Goal: Information Seeking & Learning: Find specific page/section

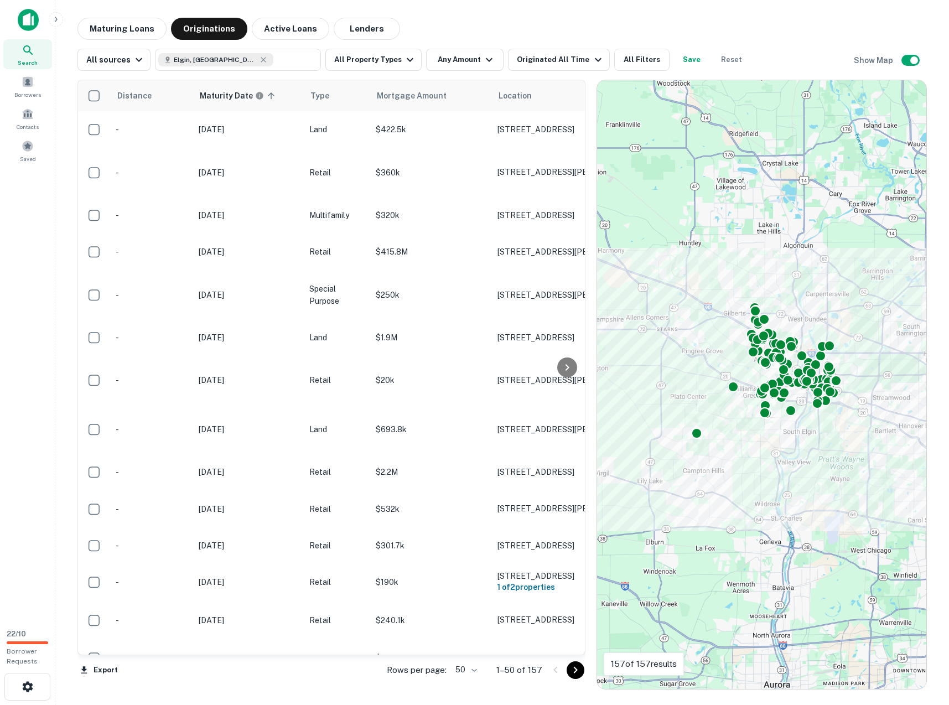
click at [498, 20] on div "Maturing Loans Originations Active Loans Lenders" at bounding box center [501, 29] width 849 height 22
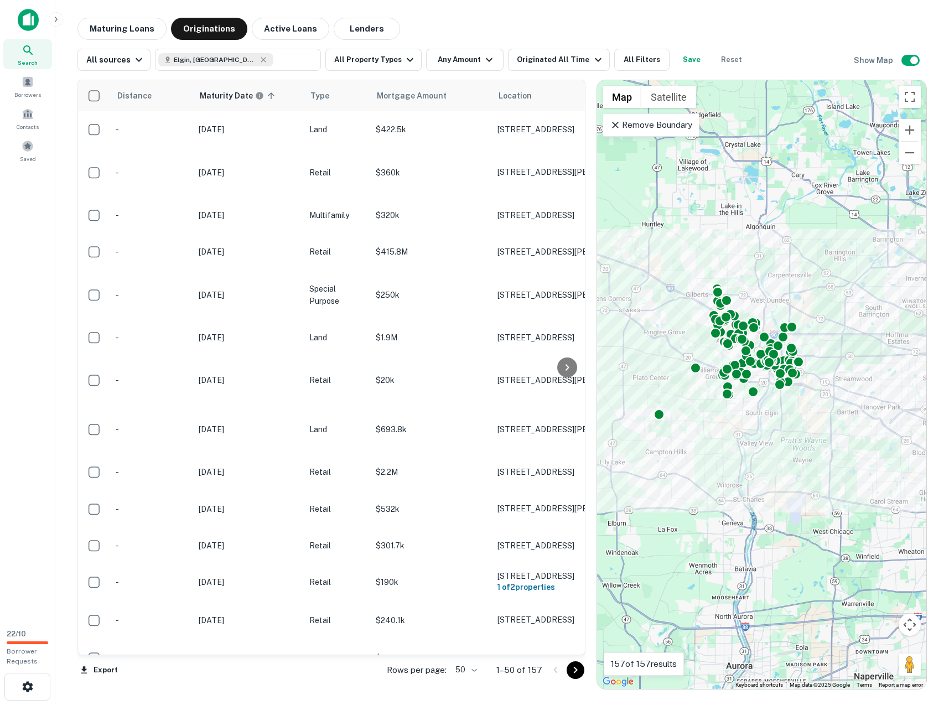
drag, startPoint x: 757, startPoint y: 328, endPoint x: 703, endPoint y: 302, distance: 60.4
click at [724, 366] on div at bounding box center [888, 366] width 329 height 0
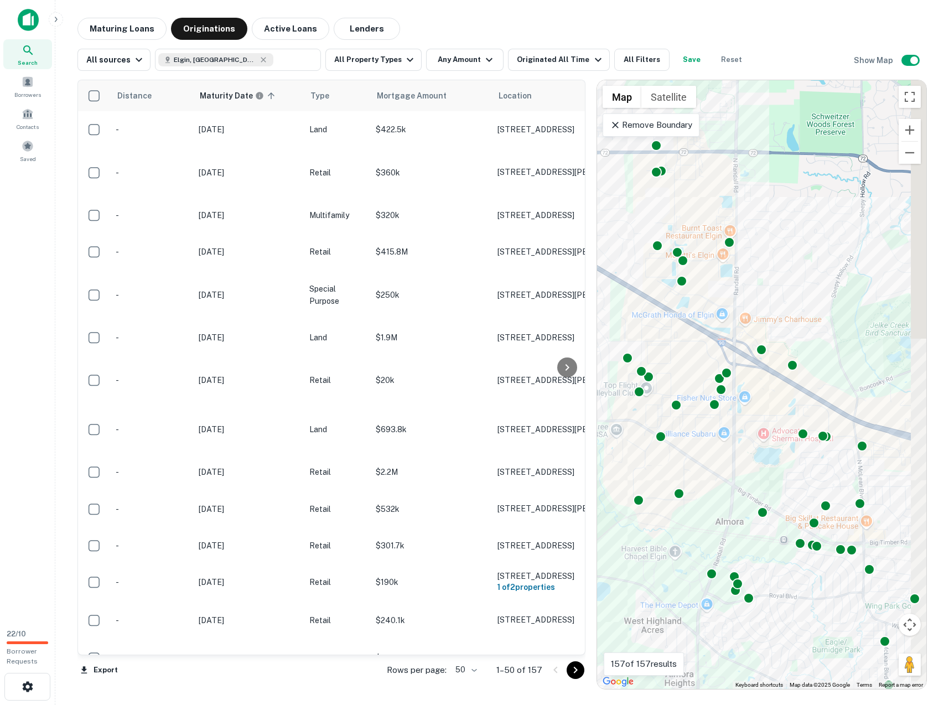
drag, startPoint x: 825, startPoint y: 321, endPoint x: 777, endPoint y: 238, distance: 95.5
click at [777, 238] on div "To activate drag with keyboard, press Alt + Enter. Once in keyboard drag state,…" at bounding box center [761, 384] width 329 height 609
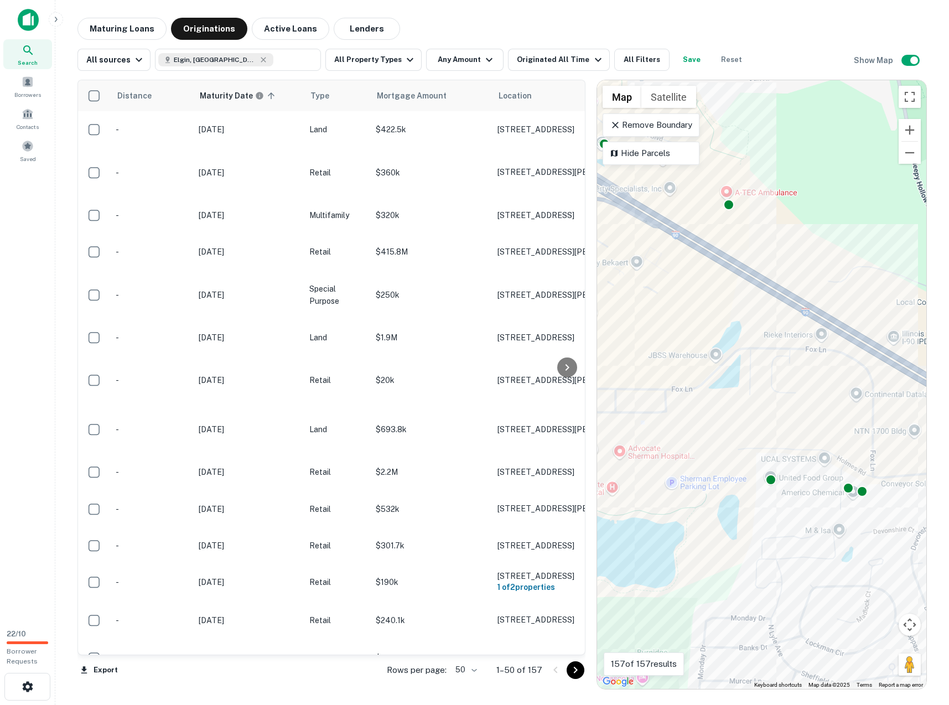
drag, startPoint x: 742, startPoint y: 366, endPoint x: 692, endPoint y: 246, distance: 130.0
click at [692, 246] on div "To activate drag with keyboard, press Alt + Enter. Once in keyboard drag state,…" at bounding box center [761, 384] width 329 height 609
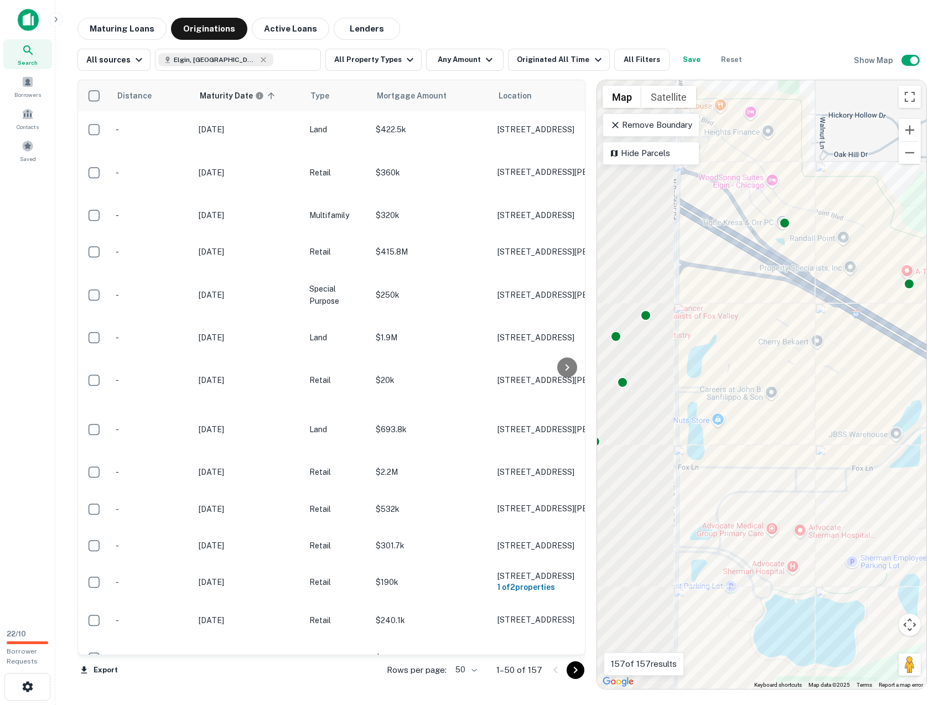
drag, startPoint x: 718, startPoint y: 293, endPoint x: 939, endPoint y: 418, distance: 253.9
click at [938, 415] on div "Maturing Loans Originations Active Loans Lenders All sources [GEOGRAPHIC_DATA],…" at bounding box center [502, 354] width 876 height 672
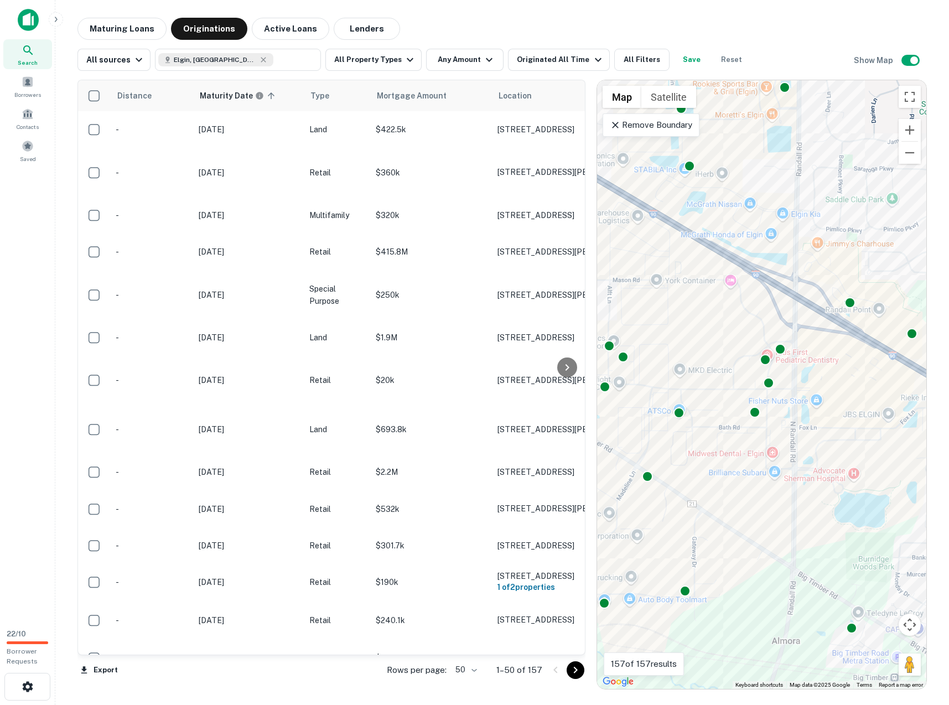
drag, startPoint x: 762, startPoint y: 382, endPoint x: 682, endPoint y: 269, distance: 138.0
click at [683, 272] on div "To activate drag with keyboard, press Alt + Enter. Once in keyboard drag state,…" at bounding box center [761, 384] width 329 height 609
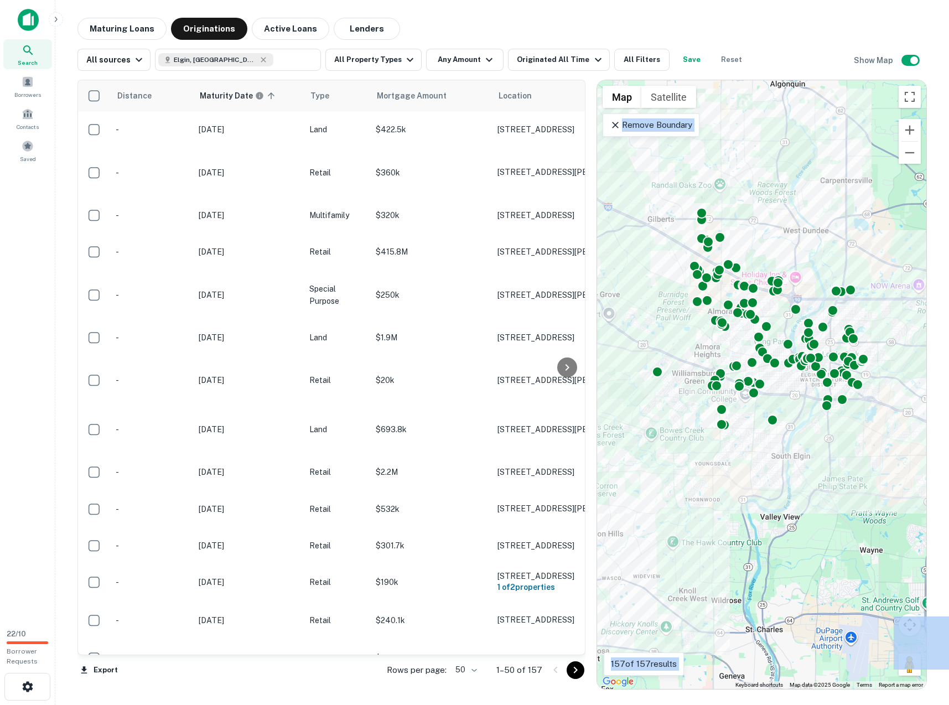
drag, startPoint x: 746, startPoint y: 228, endPoint x: 717, endPoint y: 179, distance: 57.5
click at [717, 179] on div "To activate drag with keyboard, press Alt + Enter. Once in keyboard drag state,…" at bounding box center [761, 384] width 329 height 609
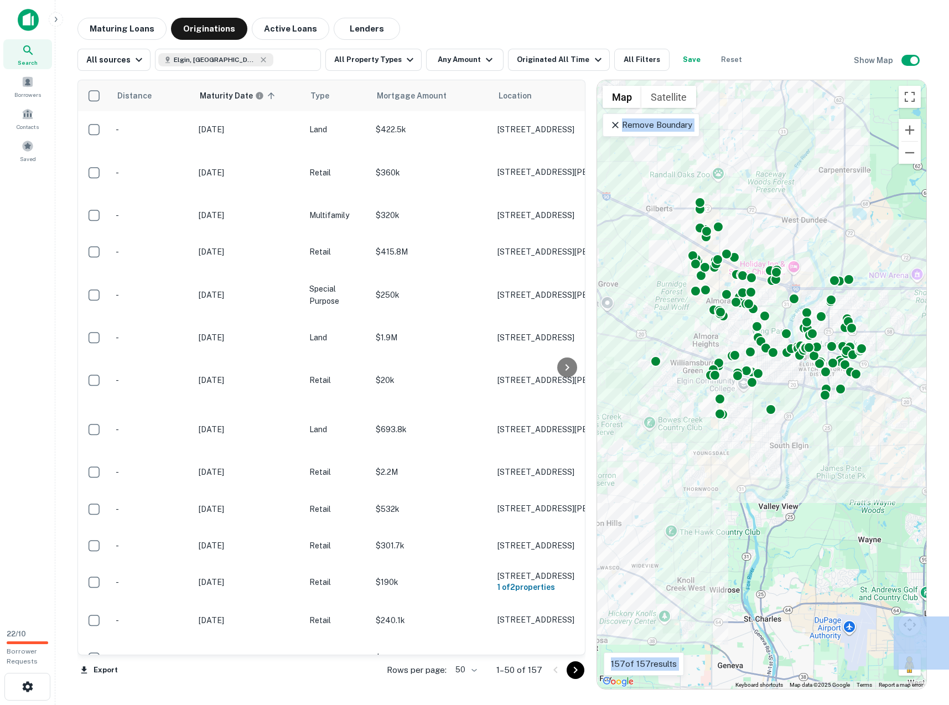
click at [772, 461] on div "To activate drag with keyboard, press Alt + Enter. Once in keyboard drag state,…" at bounding box center [761, 384] width 329 height 609
click at [669, 170] on div "To activate drag with keyboard, press Alt + Enter. Once in keyboard drag state,…" at bounding box center [761, 384] width 329 height 609
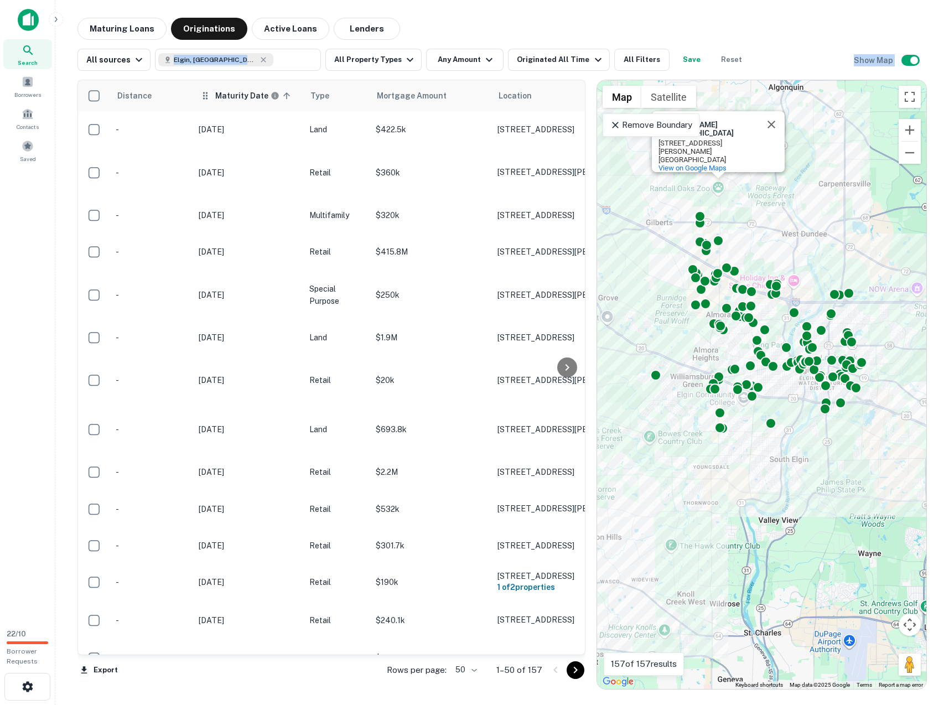
drag, startPoint x: 675, startPoint y: 37, endPoint x: 296, endPoint y: 82, distance: 381.6
click at [295, 82] on div "Maturing Loans Originations Active Loans Lenders All sources [GEOGRAPHIC_DATA],…" at bounding box center [501, 354] width 849 height 672
click at [470, 40] on div "All sources Elgin, [GEOGRAPHIC_DATA], [GEOGRAPHIC_DATA] ​ All Property Types An…" at bounding box center [501, 55] width 849 height 31
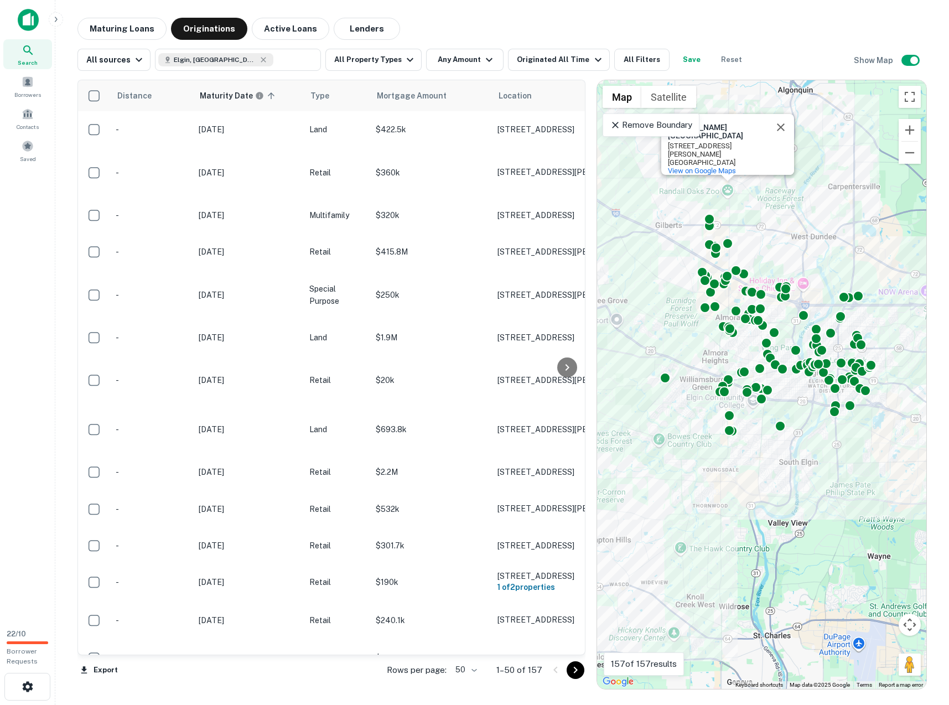
drag, startPoint x: 737, startPoint y: 545, endPoint x: 810, endPoint y: 560, distance: 74.5
click at [810, 560] on div "To activate drag with keyboard, press Alt + Enter. Once in keyboard drag state,…" at bounding box center [761, 384] width 329 height 609
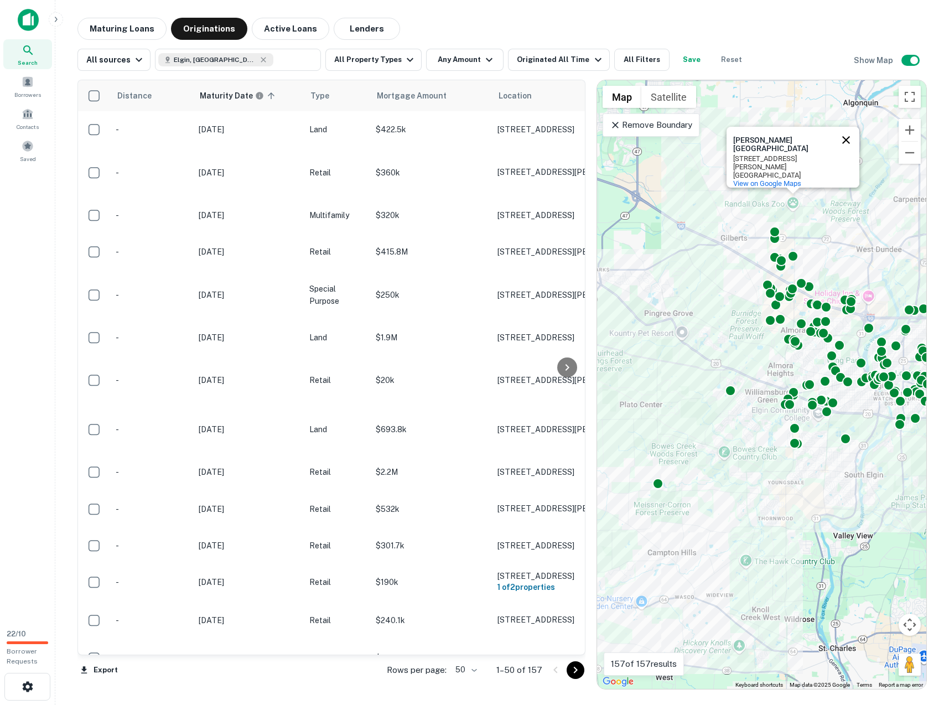
click at [847, 138] on button "Close" at bounding box center [846, 140] width 27 height 27
click at [794, 202] on div "To activate drag with keyboard, press Alt + Enter. Once in keyboard drag state,…" at bounding box center [761, 384] width 329 height 609
click at [734, 226] on div "To activate drag with keyboard, press Alt + Enter. Once in keyboard drag state,…" at bounding box center [761, 384] width 329 height 609
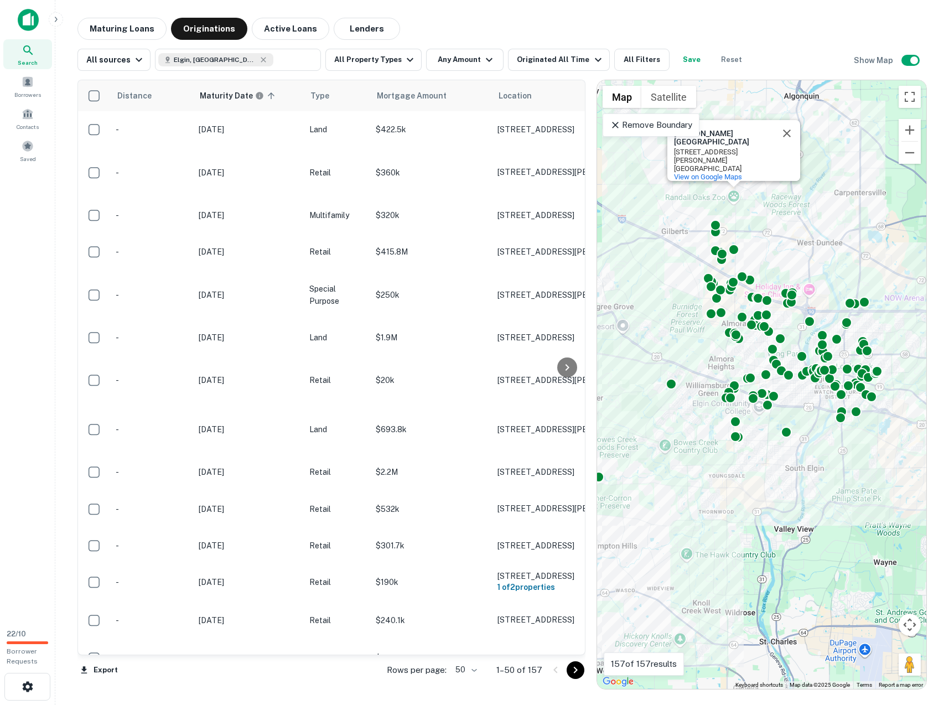
drag, startPoint x: 734, startPoint y: 234, endPoint x: 650, endPoint y: 200, distance: 90.8
click at [650, 200] on div "To activate drag with keyboard, press Alt + Enter. Once in keyboard drag state,…" at bounding box center [761, 384] width 329 height 609
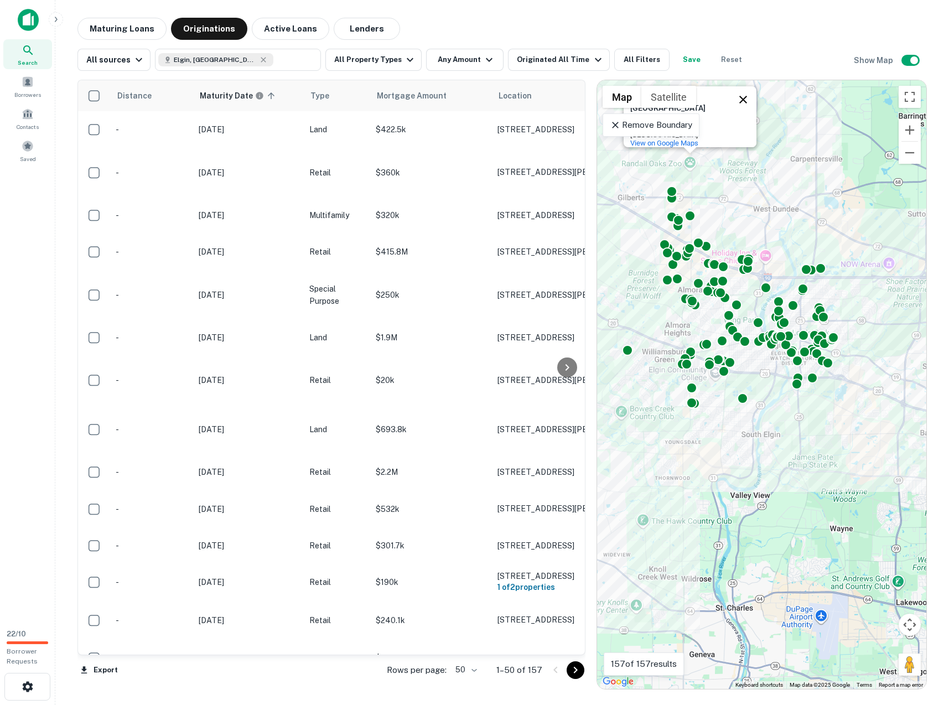
click at [745, 103] on button "Close" at bounding box center [743, 99] width 27 height 27
click at [889, 260] on div "To activate drag with keyboard, press Alt + Enter. Once in keyboard drag state,…" at bounding box center [761, 384] width 329 height 609
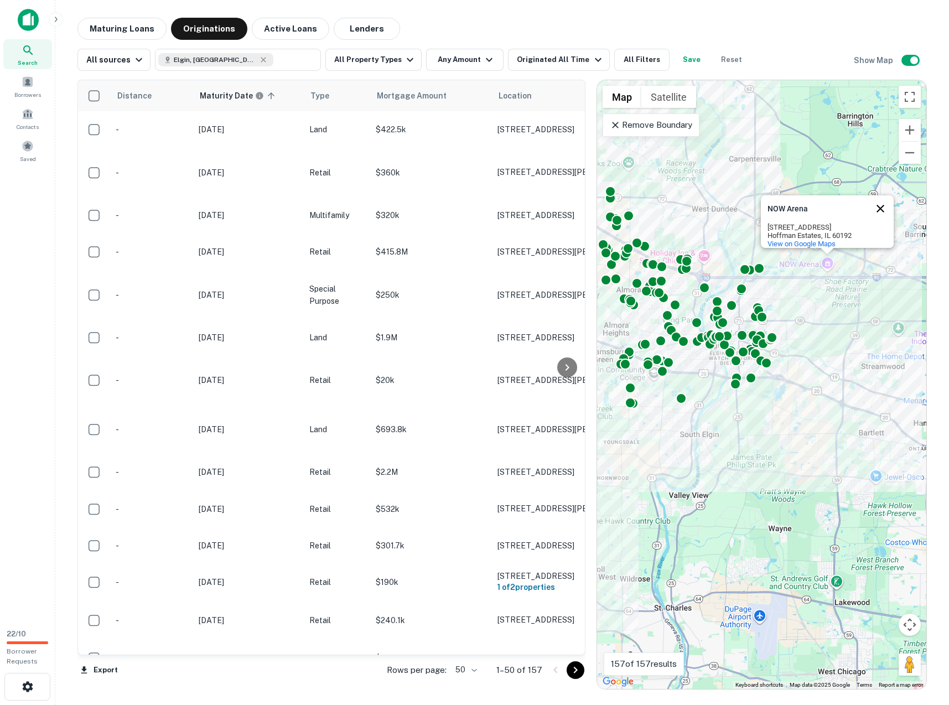
click at [883, 202] on button "Close" at bounding box center [880, 208] width 27 height 27
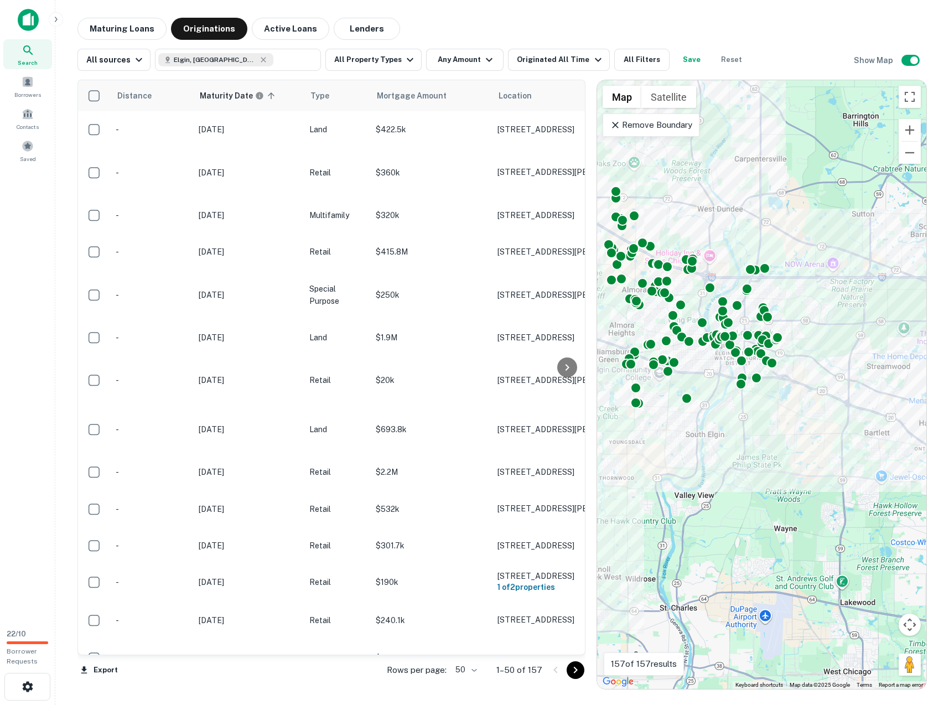
drag, startPoint x: 678, startPoint y: 205, endPoint x: 785, endPoint y: 205, distance: 107.3
click at [785, 205] on div "To activate drag with keyboard, press Alt + Enter. Once in keyboard drag state,…" at bounding box center [761, 384] width 329 height 609
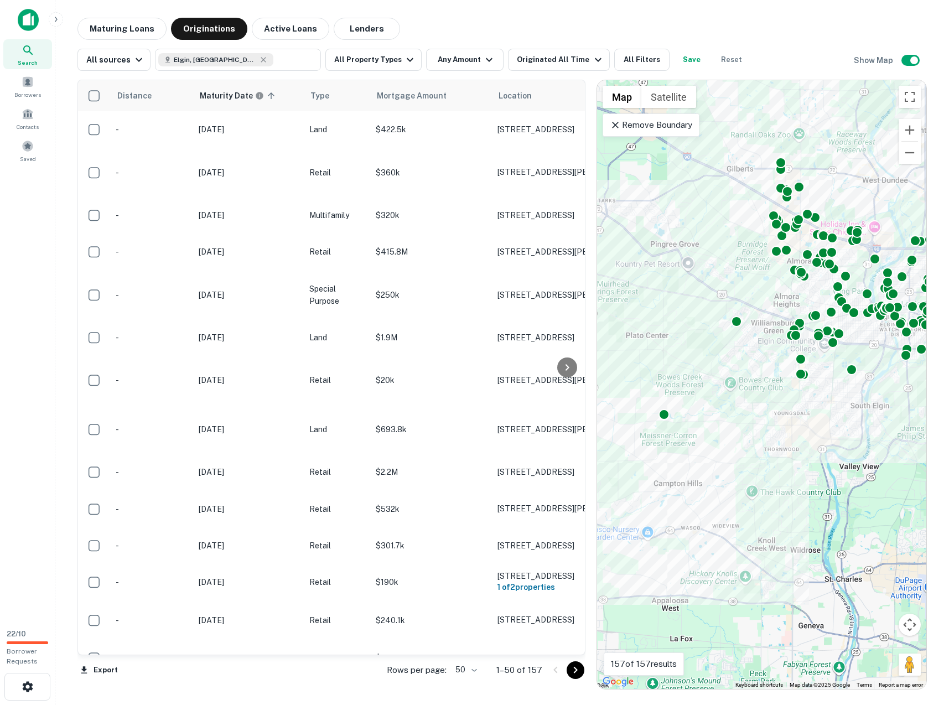
drag, startPoint x: 735, startPoint y: 492, endPoint x: 795, endPoint y: 463, distance: 67.3
click at [795, 463] on div "To activate drag with keyboard, press Alt + Enter. Once in keyboard drag state,…" at bounding box center [761, 384] width 329 height 609
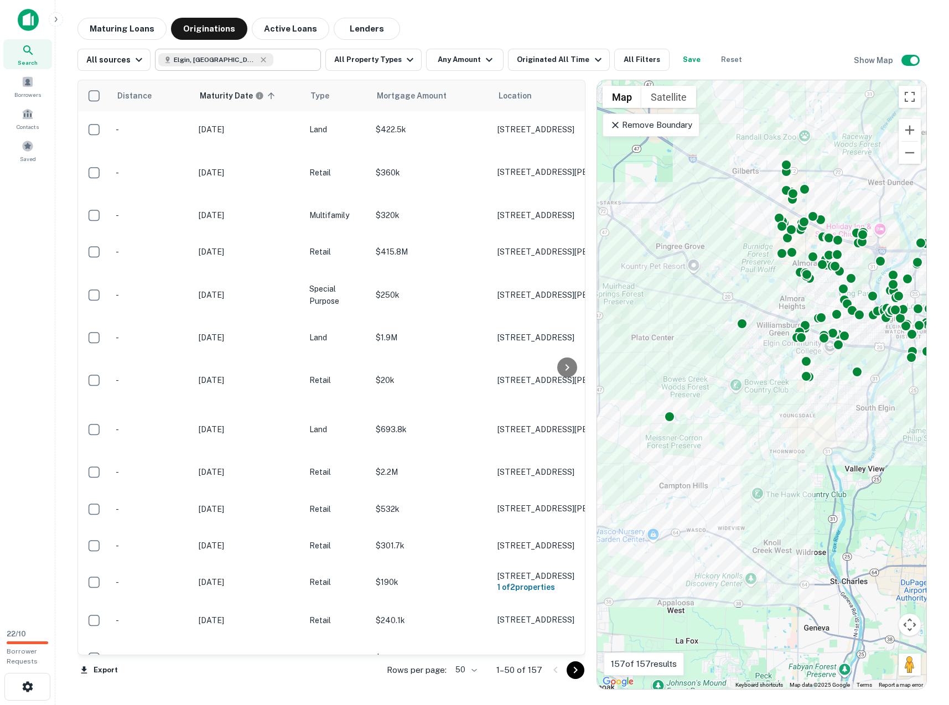
click at [273, 57] on input "text" at bounding box center [294, 59] width 43 height 15
click at [242, 57] on input "**********" at bounding box center [228, 59] width 141 height 15
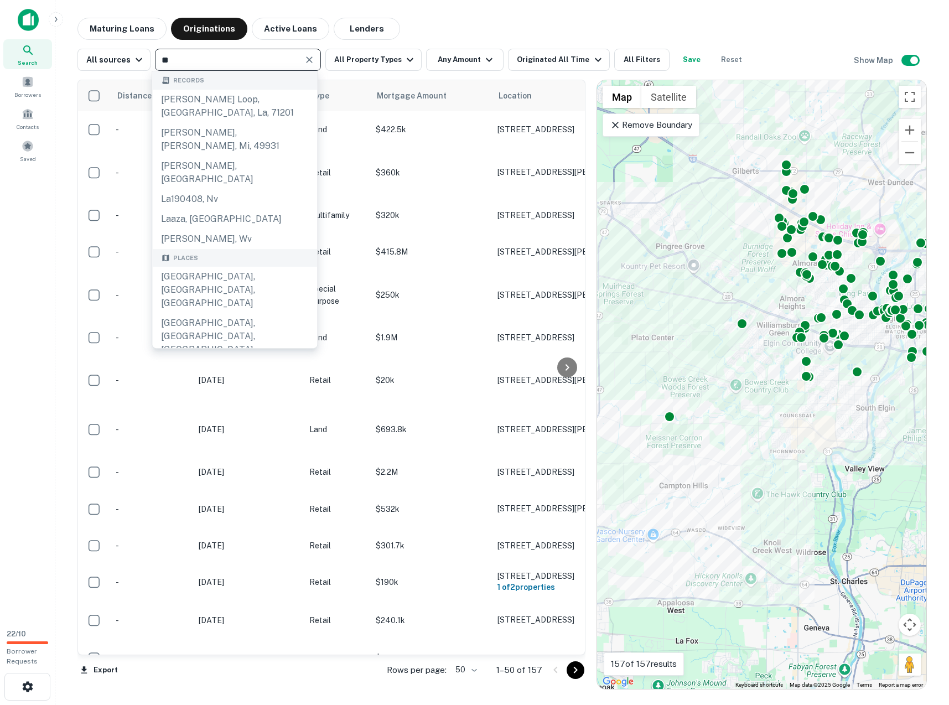
type input "**"
click at [726, 471] on div "To activate drag with keyboard, press Alt + Enter. Once in keyboard drag state,…" at bounding box center [761, 384] width 329 height 609
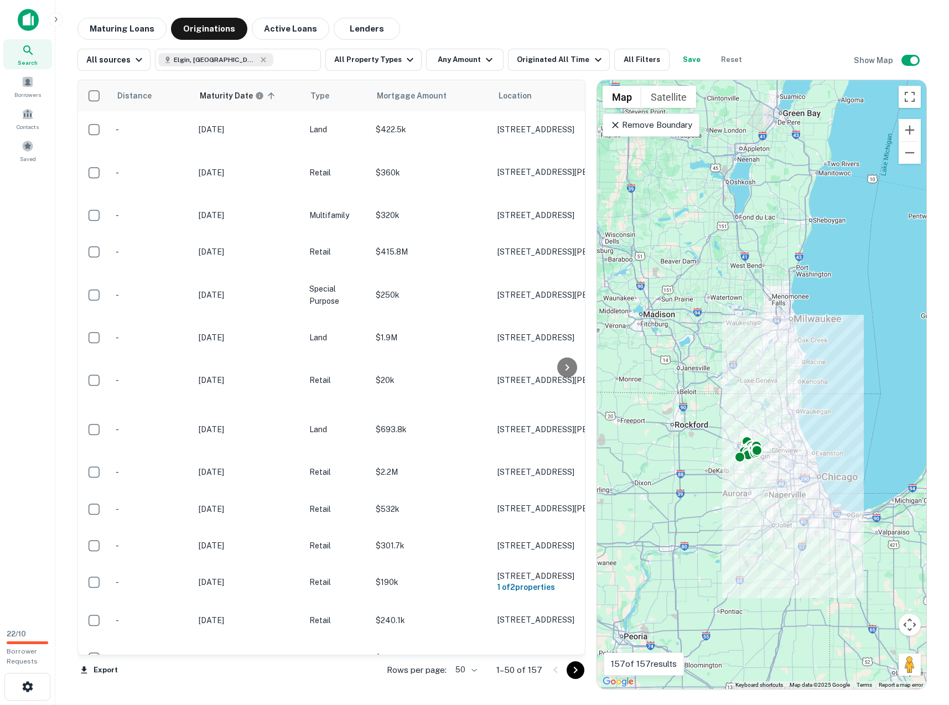
drag, startPoint x: 676, startPoint y: 497, endPoint x: 993, endPoint y: 406, distance: 329.7
click at [948, 406] on html "Search Borrowers Contacts Saved 22 / 10 Borrower Requests Maturing Loans Origin…" at bounding box center [474, 352] width 949 height 705
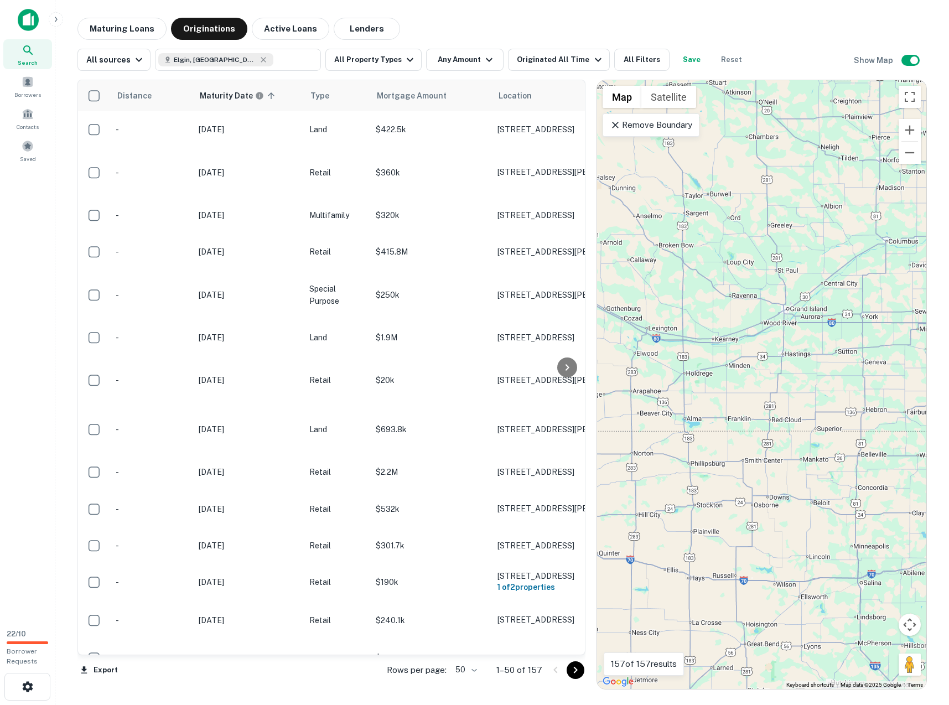
drag, startPoint x: 682, startPoint y: 482, endPoint x: 1000, endPoint y: 479, distance: 318.7
click at [948, 479] on html "Search Borrowers Contacts Saved 22 / 10 Borrower Requests Maturing Loans Origin…" at bounding box center [474, 352] width 949 height 705
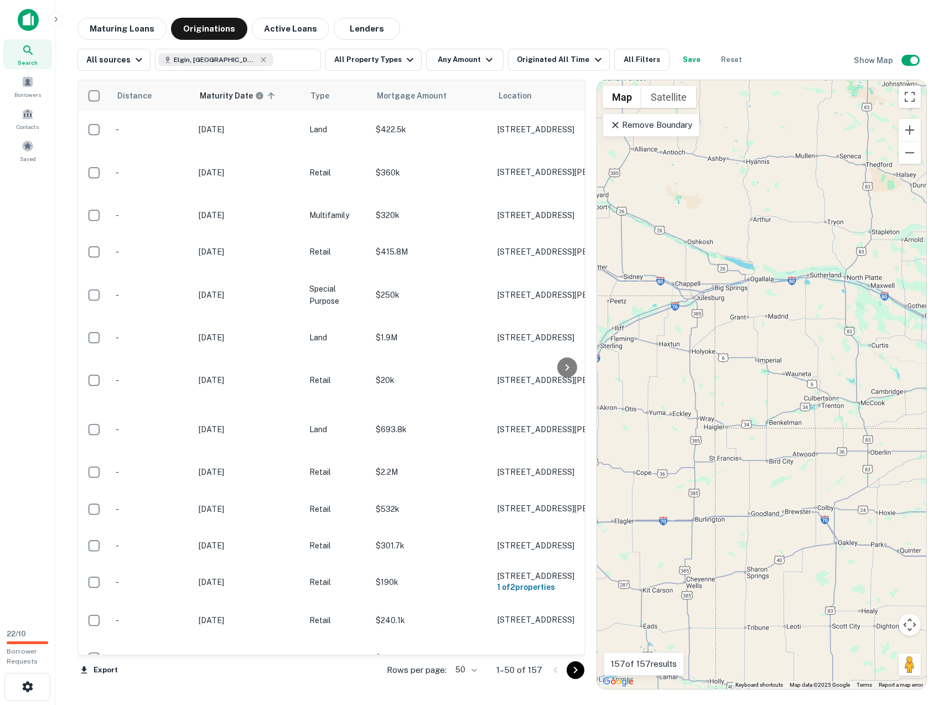
drag, startPoint x: 704, startPoint y: 534, endPoint x: 975, endPoint y: 456, distance: 282.1
click at [948, 456] on html "Search Borrowers Contacts Saved 22 / 10 Borrower Requests Maturing Loans Origin…" at bounding box center [474, 352] width 949 height 705
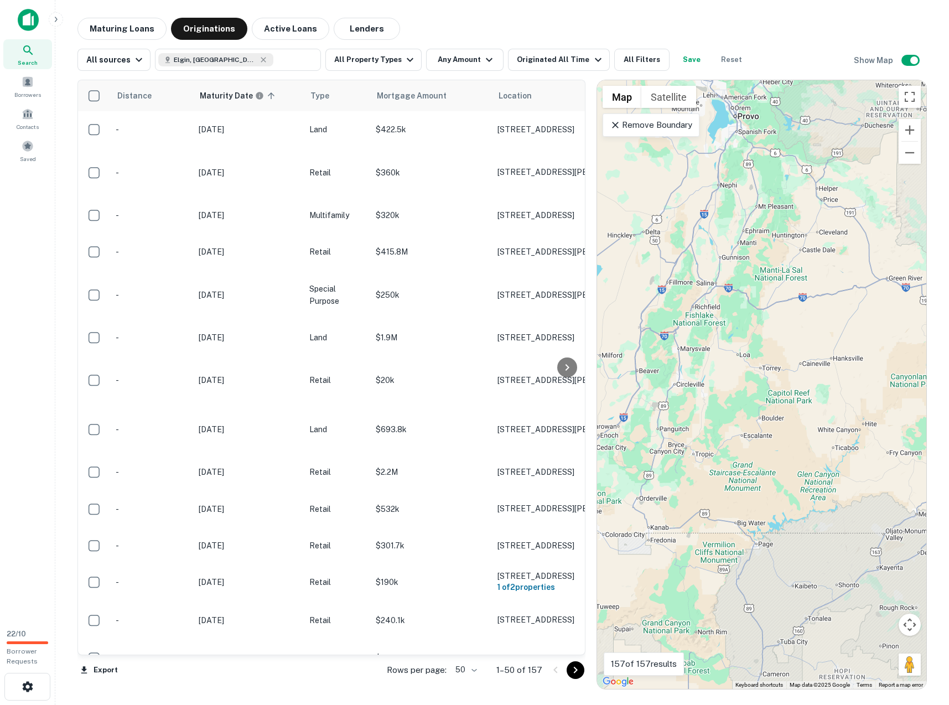
drag, startPoint x: 697, startPoint y: 489, endPoint x: 897, endPoint y: 473, distance: 200.3
click at [879, 475] on div "To activate drag with keyboard, press Alt + Enter. Once in keyboard drag state,…" at bounding box center [761, 384] width 329 height 609
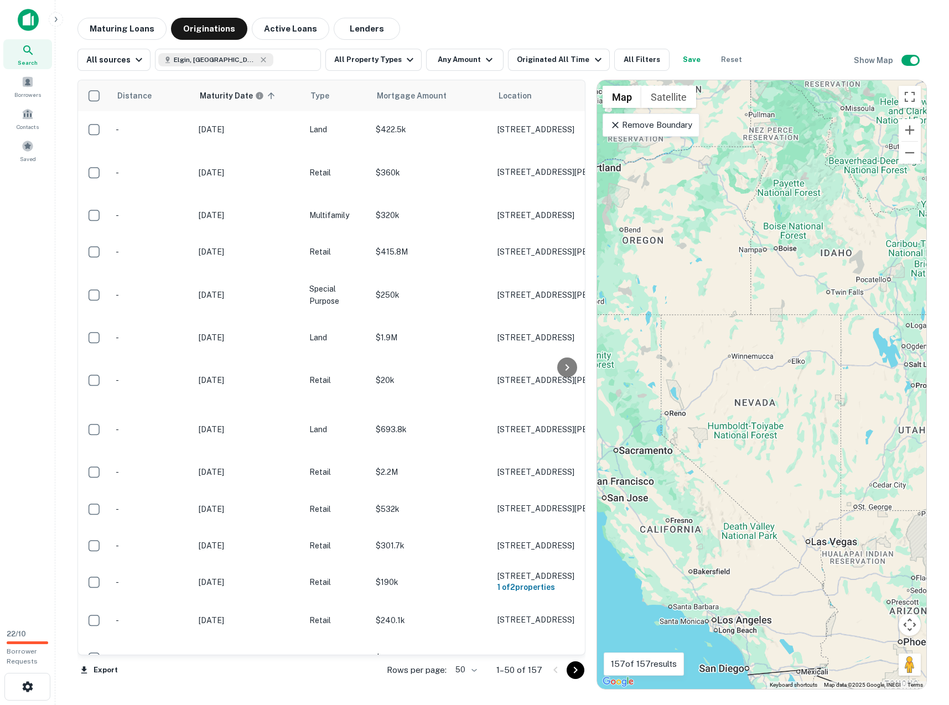
drag, startPoint x: 682, startPoint y: 522, endPoint x: 891, endPoint y: 503, distance: 209.4
click at [882, 505] on div "To activate drag with keyboard, press Alt + Enter. Once in keyboard drag state,…" at bounding box center [761, 384] width 329 height 609
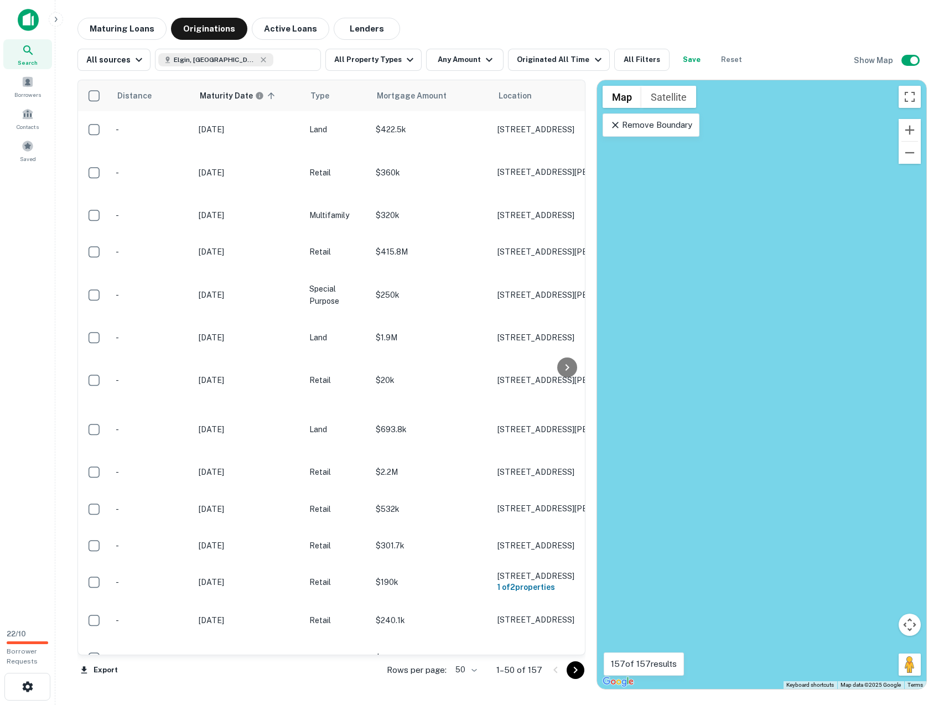
drag, startPoint x: 816, startPoint y: 512, endPoint x: 620, endPoint y: 508, distance: 195.9
click at [620, 508] on div "To activate drag with keyboard, press Alt + Enter. Once in keyboard drag state,…" at bounding box center [761, 384] width 329 height 609
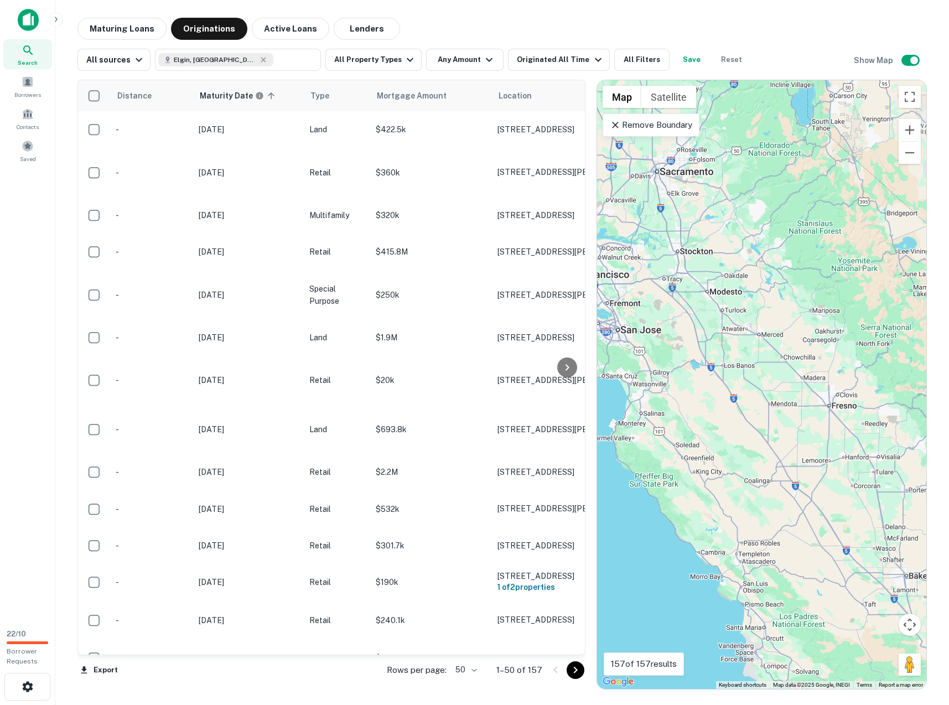
drag, startPoint x: 669, startPoint y: 405, endPoint x: 771, endPoint y: 448, distance: 110.6
click at [768, 448] on div "To activate drag with keyboard, press Alt + Enter. Once in keyboard drag state,…" at bounding box center [761, 384] width 329 height 609
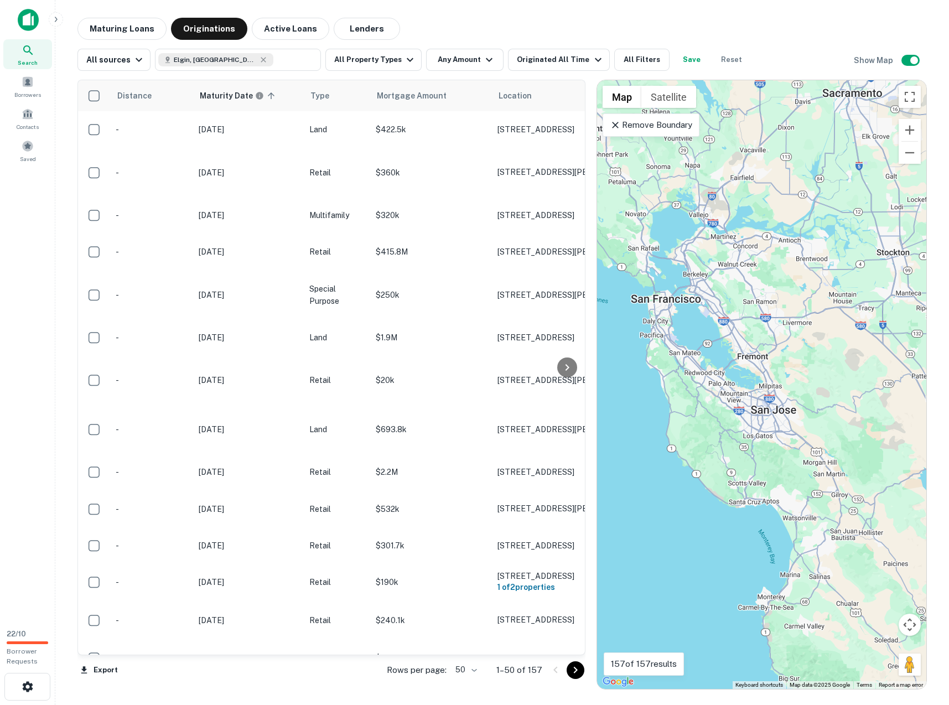
drag, startPoint x: 638, startPoint y: 323, endPoint x: 695, endPoint y: 344, distance: 60.9
click at [695, 344] on div "To activate drag with keyboard, press Alt + Enter. Once in keyboard drag state,…" at bounding box center [761, 384] width 329 height 609
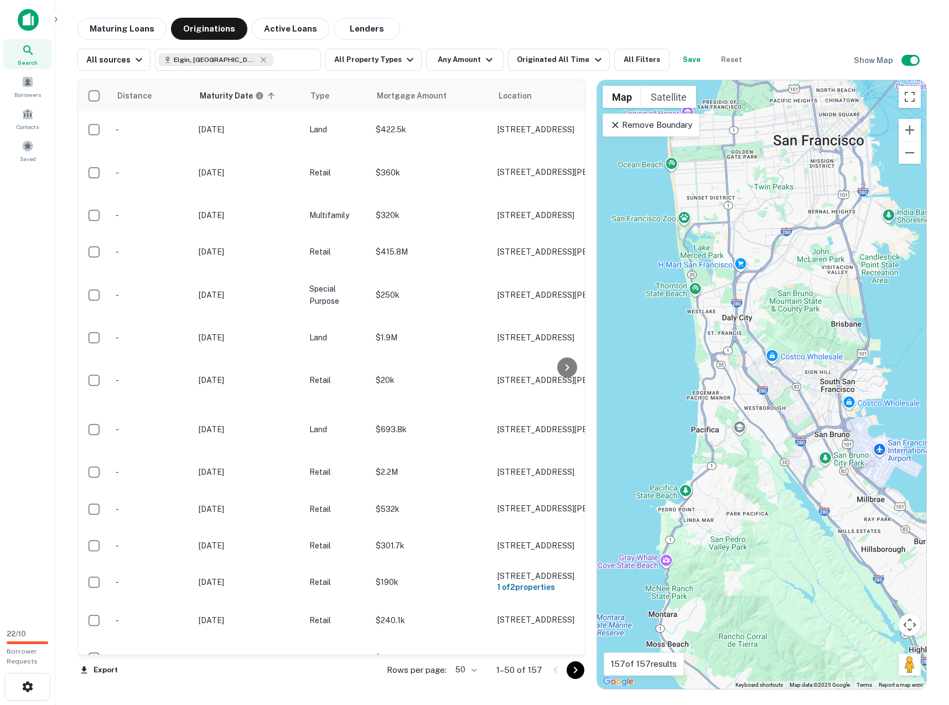
drag, startPoint x: 792, startPoint y: 292, endPoint x: 762, endPoint y: 417, distance: 128.0
click at [762, 416] on div "To activate drag with keyboard, press Alt + Enter. Once in keyboard drag state,…" at bounding box center [761, 384] width 329 height 609
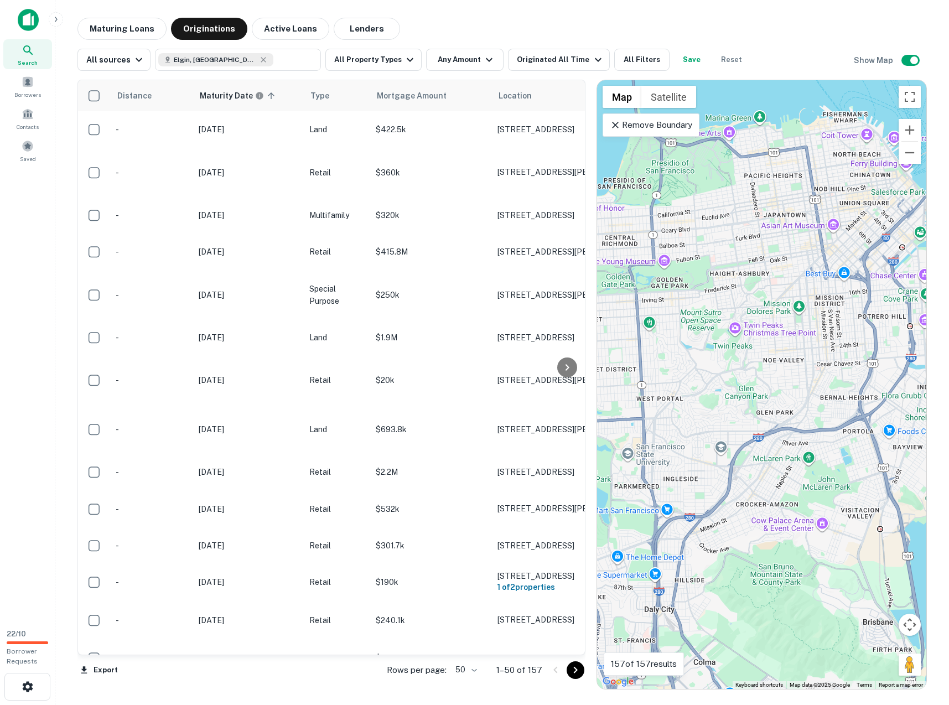
drag, startPoint x: 768, startPoint y: 324, endPoint x: 777, endPoint y: 465, distance: 141.9
click at [777, 461] on div "To activate drag with keyboard, press Alt + Enter. Once in keyboard drag state,…" at bounding box center [761, 384] width 329 height 609
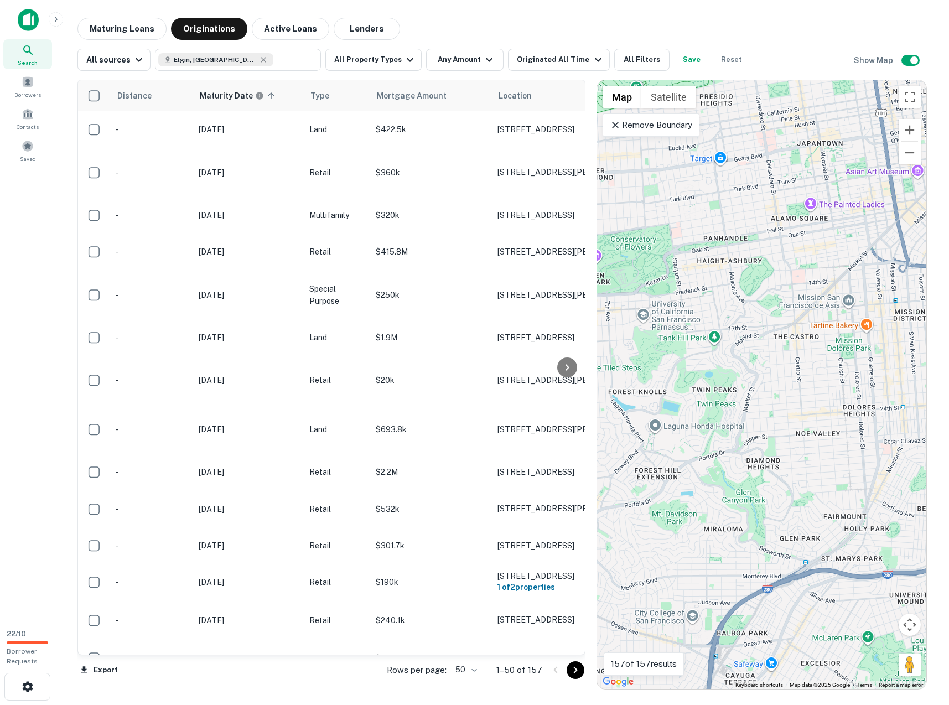
click at [617, 126] on icon at bounding box center [615, 125] width 7 height 7
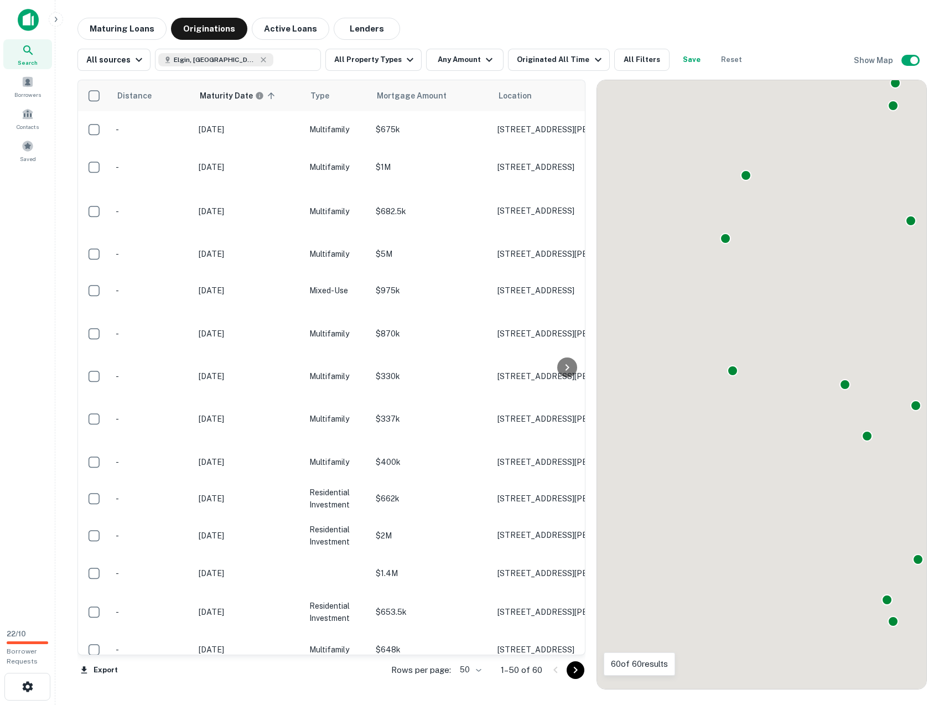
drag, startPoint x: 728, startPoint y: 337, endPoint x: 711, endPoint y: 400, distance: 65.4
click at [711, 400] on div "To activate drag with keyboard, press Alt + Enter. Once in keyboard drag state,…" at bounding box center [761, 384] width 329 height 609
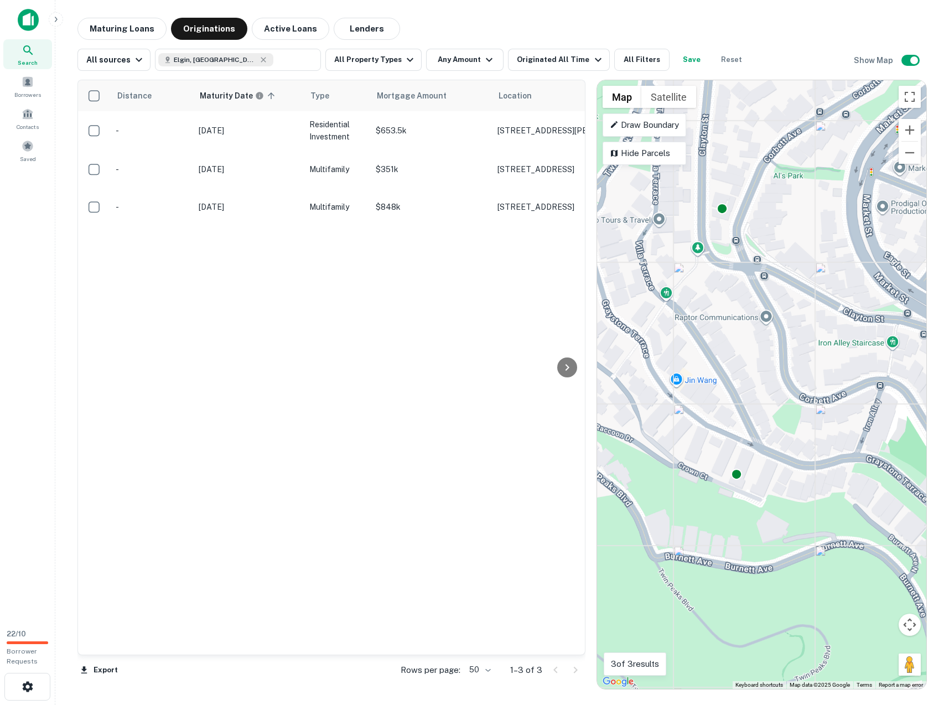
drag, startPoint x: 672, startPoint y: 380, endPoint x: 736, endPoint y: 398, distance: 66.3
click at [736, 398] on div "To activate drag with keyboard, press Alt + Enter. Once in keyboard drag state,…" at bounding box center [761, 384] width 329 height 609
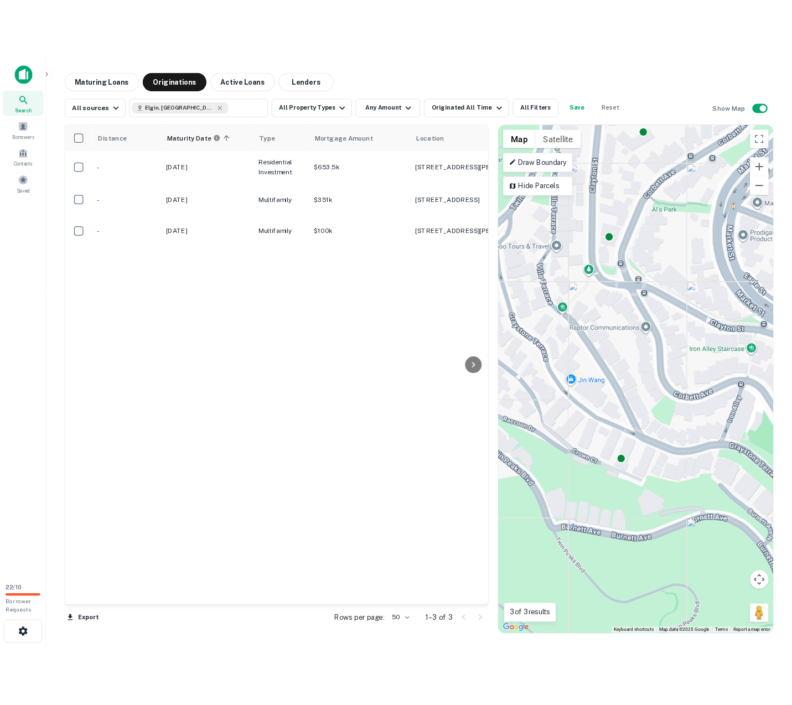
scroll to position [0, 54]
